Goal: Information Seeking & Learning: Learn about a topic

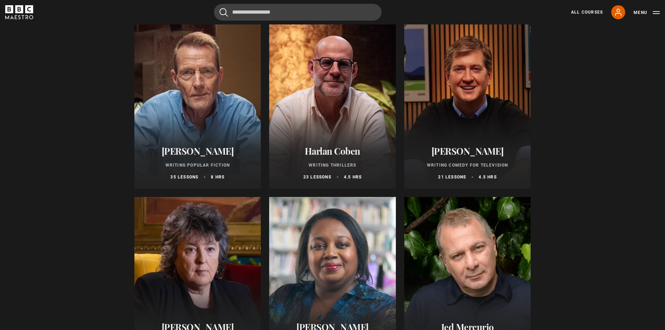
scroll to position [454, 0]
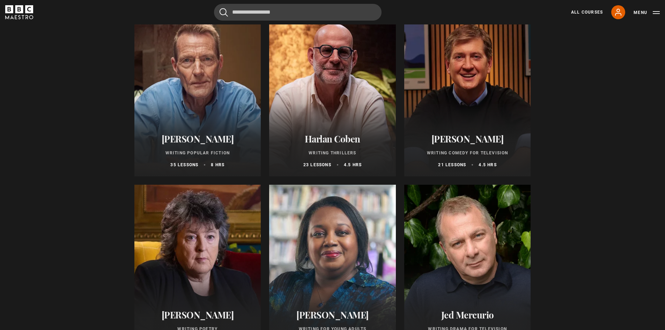
click at [199, 92] on div at bounding box center [197, 93] width 127 height 168
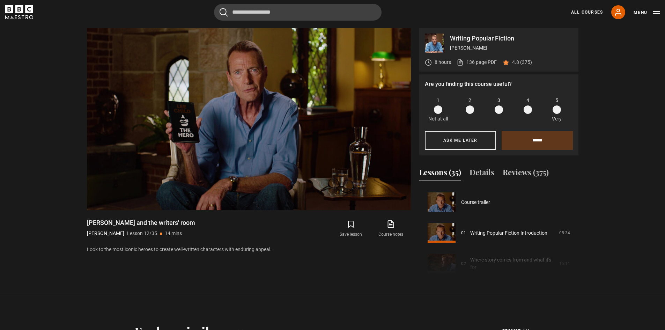
scroll to position [338, 0]
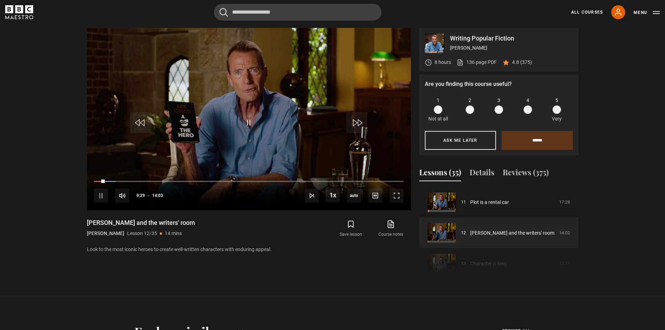
click at [556, 109] on span at bounding box center [557, 109] width 8 height 8
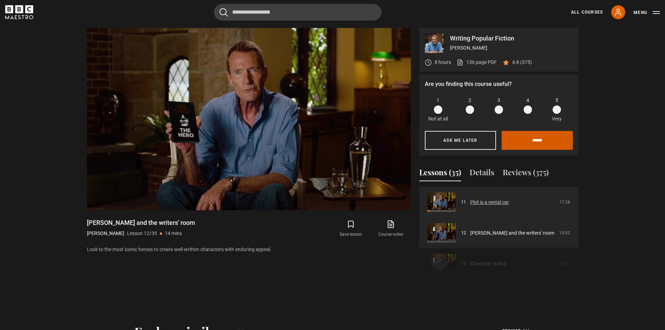
click at [530, 146] on input "******" at bounding box center [537, 140] width 71 height 19
click at [470, 199] on link "Plot is a rental car" at bounding box center [489, 202] width 39 height 7
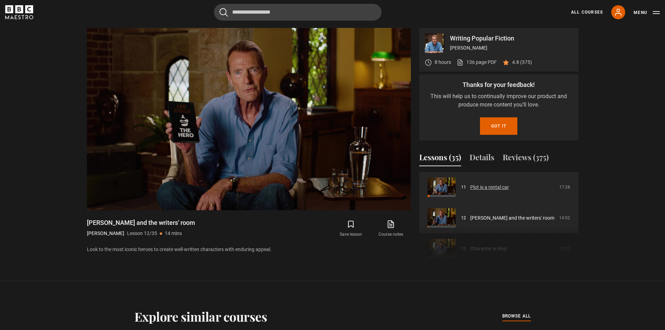
scroll to position [355, 0]
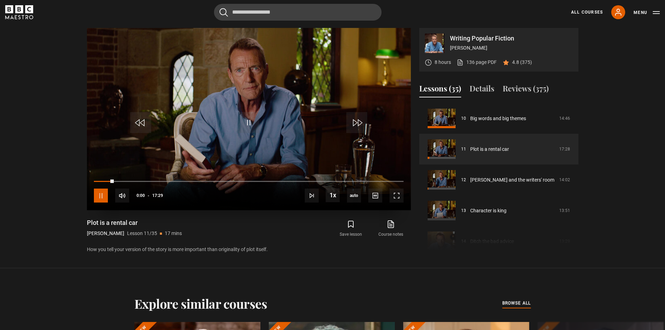
click at [100, 196] on span "Video Player" at bounding box center [101, 196] width 14 height 14
click at [246, 122] on span "Video Player" at bounding box center [248, 122] width 21 height 21
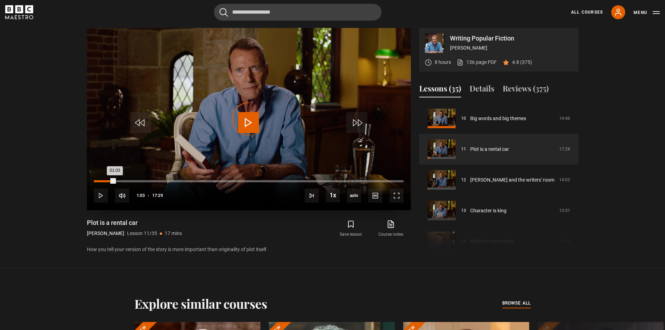
drag, startPoint x: 113, startPoint y: 180, endPoint x: 104, endPoint y: 180, distance: 8.7
click at [104, 180] on div "01:03" at bounding box center [104, 181] width 21 height 2
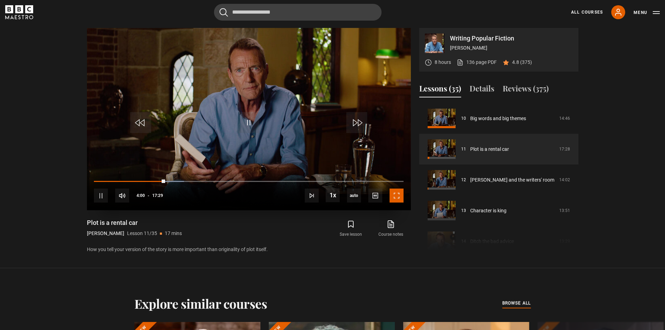
click at [396, 197] on span "Video Player" at bounding box center [397, 196] width 14 height 14
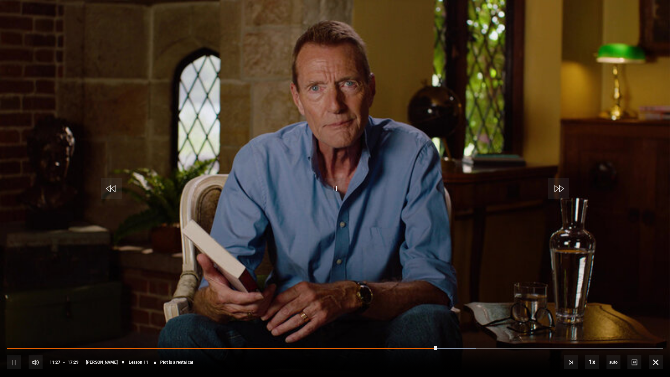
click at [326, 302] on video "Video Player" at bounding box center [335, 188] width 670 height 377
click at [336, 187] on span "Video Player" at bounding box center [335, 188] width 21 height 21
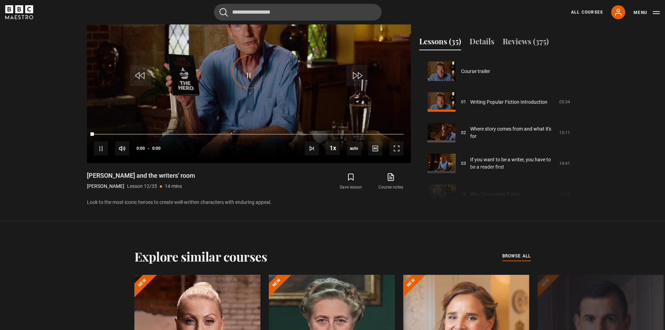
scroll to position [338, 0]
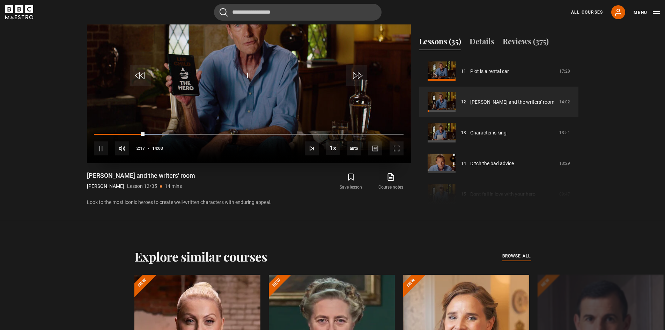
click at [134, 139] on div "10s Skip Back 10 seconds Pause 10s Skip Forward 10 seconds Loaded : 23.72% 02:1…" at bounding box center [249, 143] width 324 height 39
click at [102, 152] on span "Video Player" at bounding box center [101, 148] width 14 height 14
